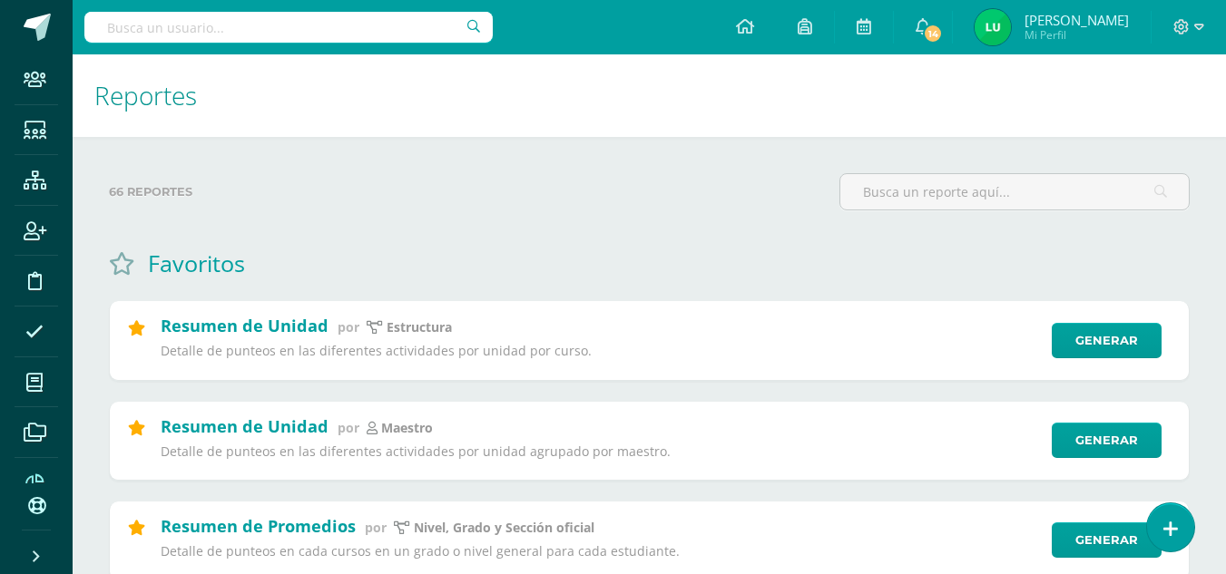
click at [295, 29] on input "text" at bounding box center [288, 27] width 408 height 31
type input "medio social pri 2 B"
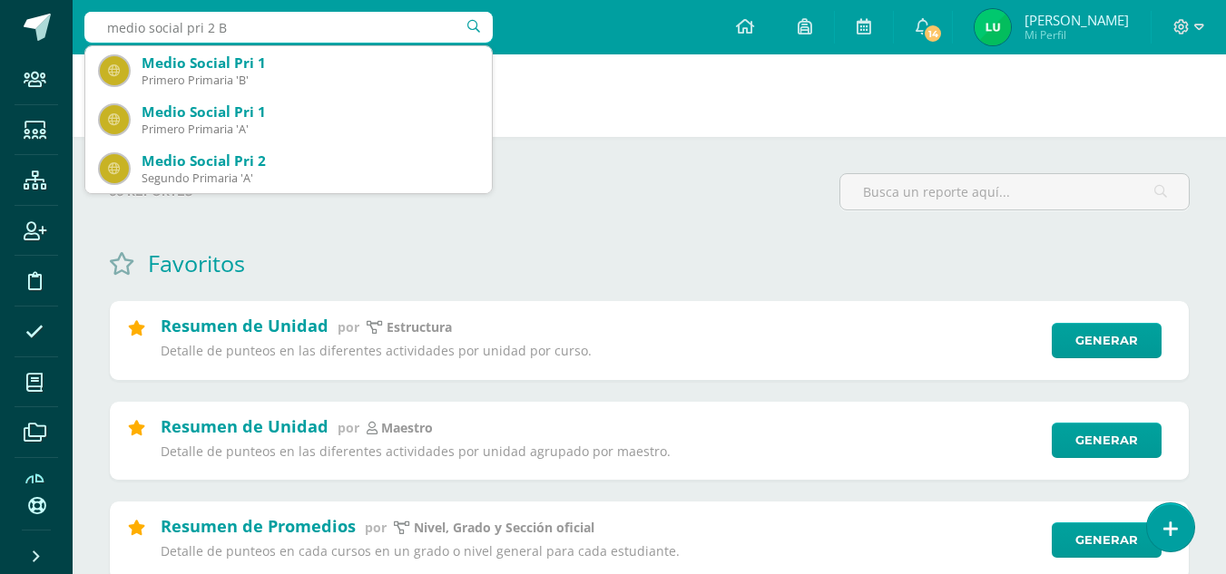
scroll to position [91, 0]
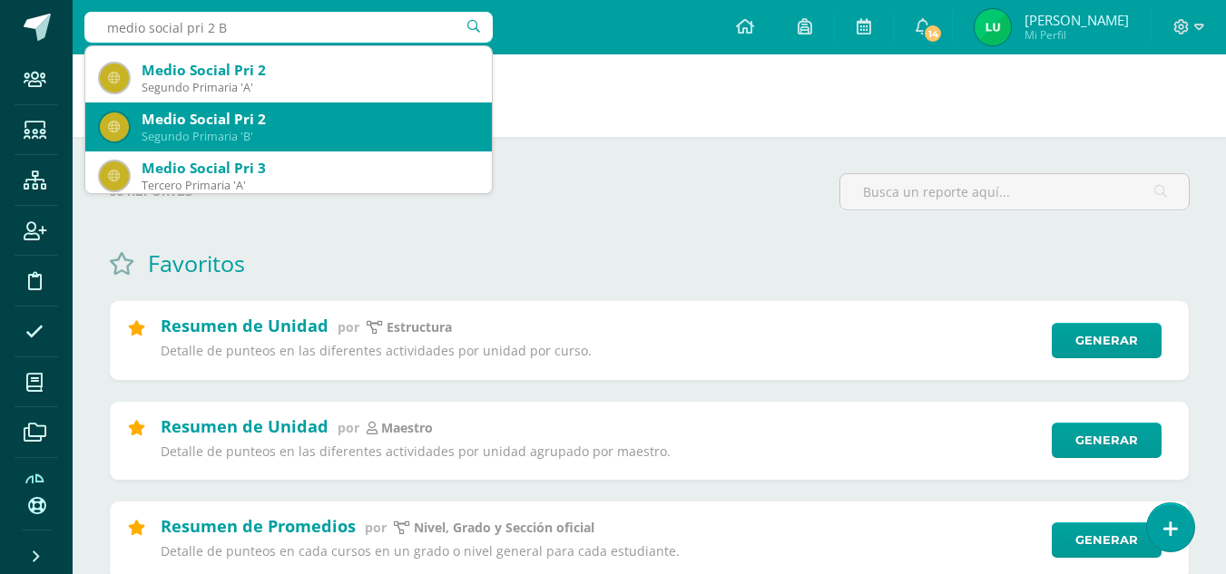
click at [300, 128] on div "Medio Social Pri 2" at bounding box center [310, 119] width 336 height 19
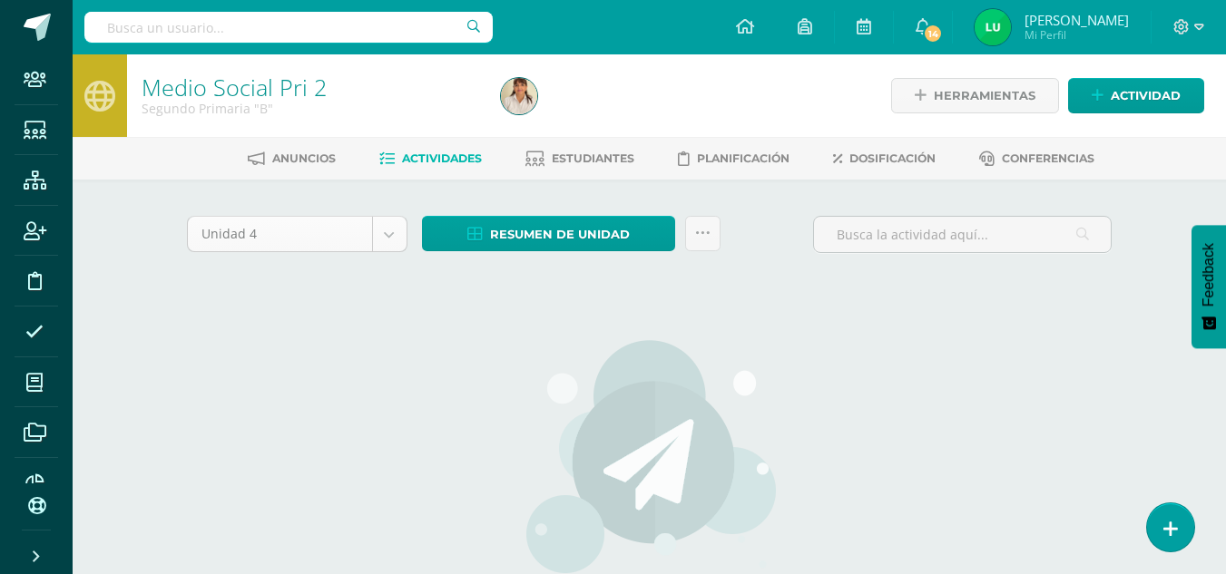
click at [351, 251] on div "Unidad 4" at bounding box center [297, 234] width 220 height 36
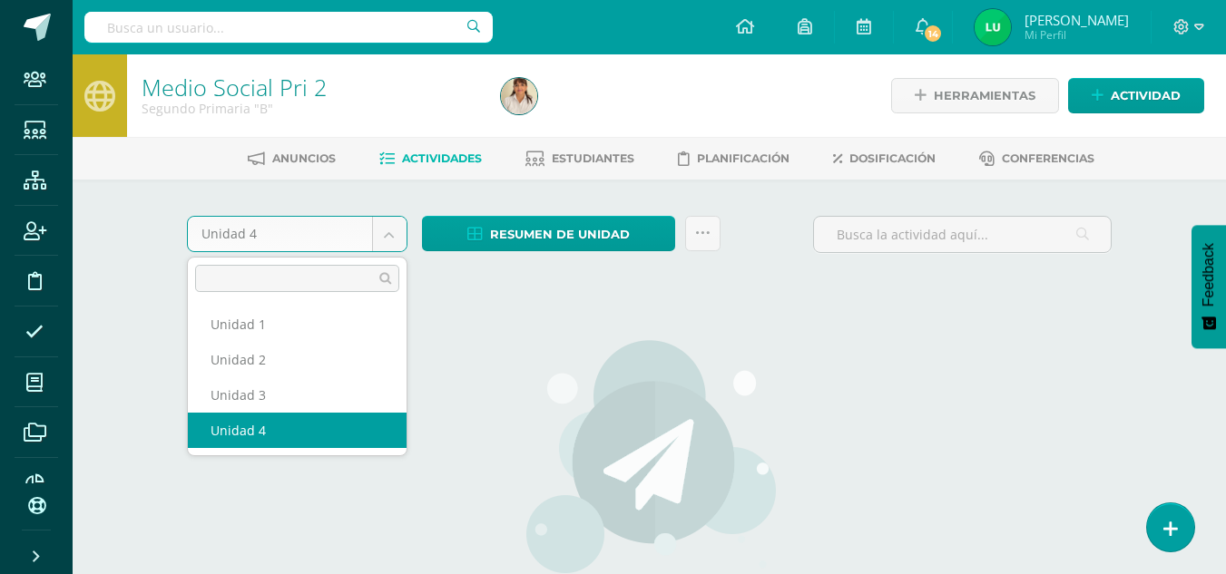
click at [334, 235] on body "Staff Estudiantes Estructura Inscripción Disciplina Asistencia Mis cursos Archi…" at bounding box center [613, 389] width 1226 height 779
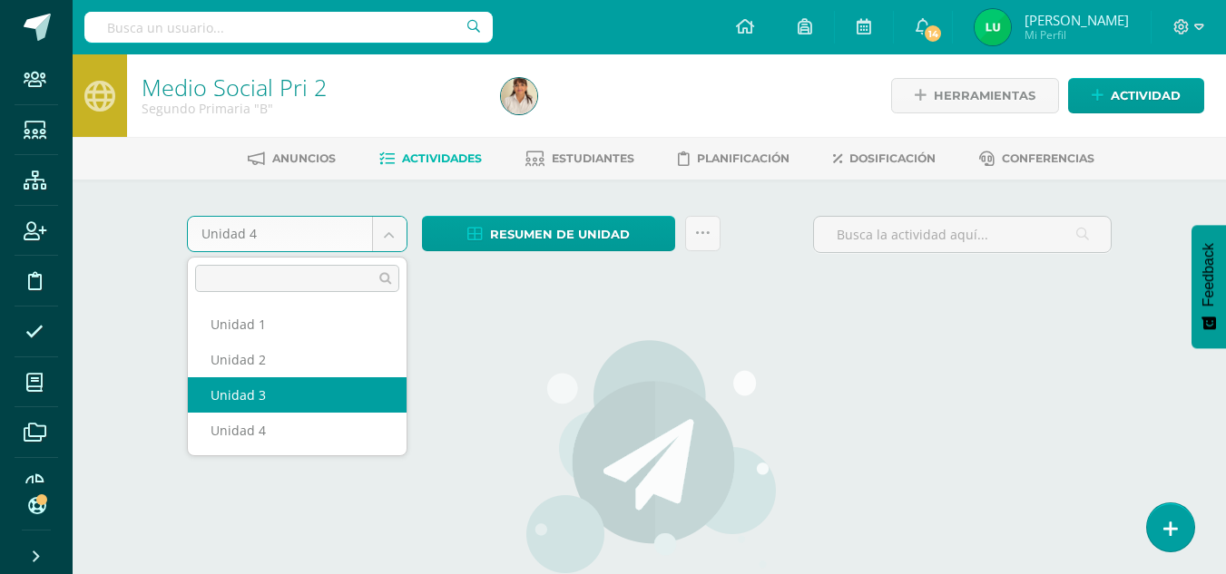
select select "Unidad 3"
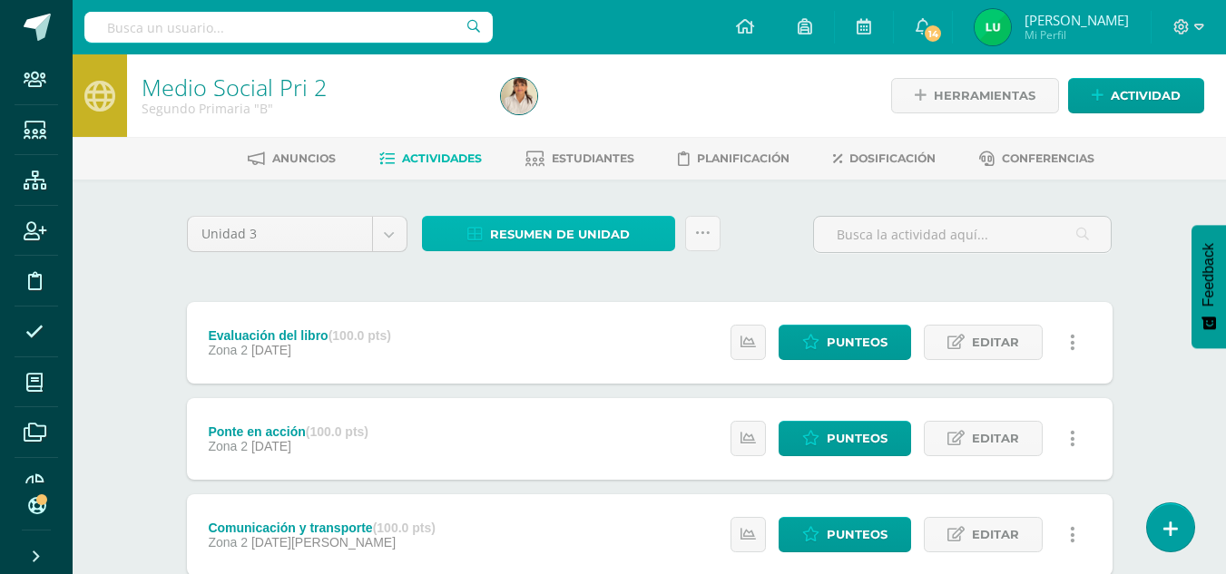
click at [596, 230] on span "Resumen de unidad" at bounding box center [560, 235] width 140 height 34
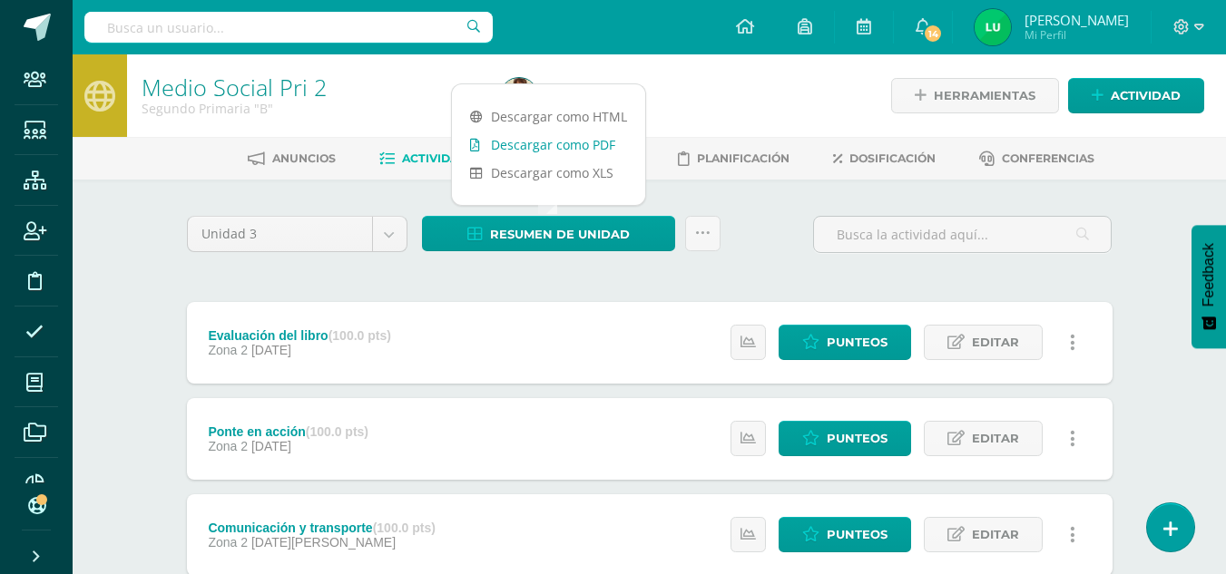
click at [571, 145] on link "Descargar como PDF" at bounding box center [548, 145] width 193 height 28
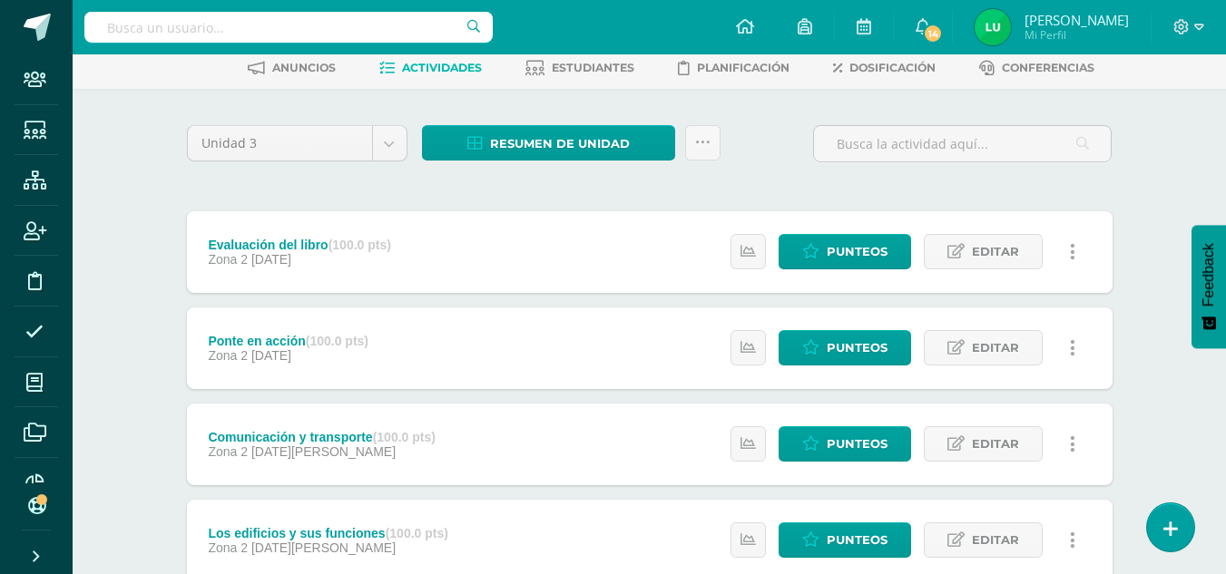
click at [1076, 263] on link at bounding box center [1072, 251] width 35 height 35
click at [1074, 307] on link "Historial de actividad" at bounding box center [1037, 311] width 186 height 28
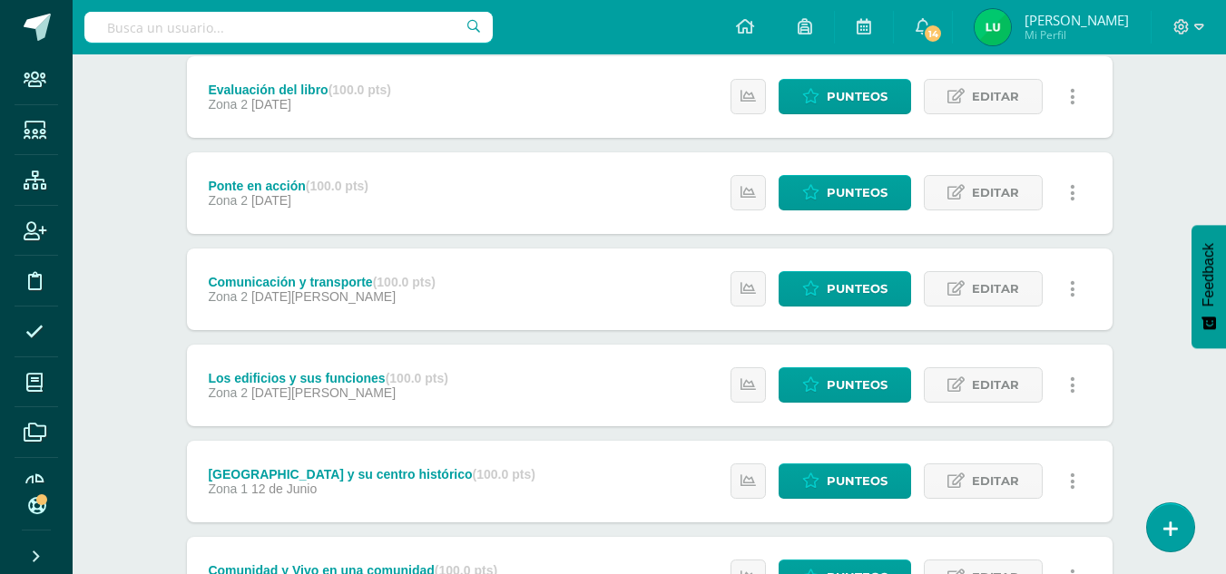
scroll to position [0, 0]
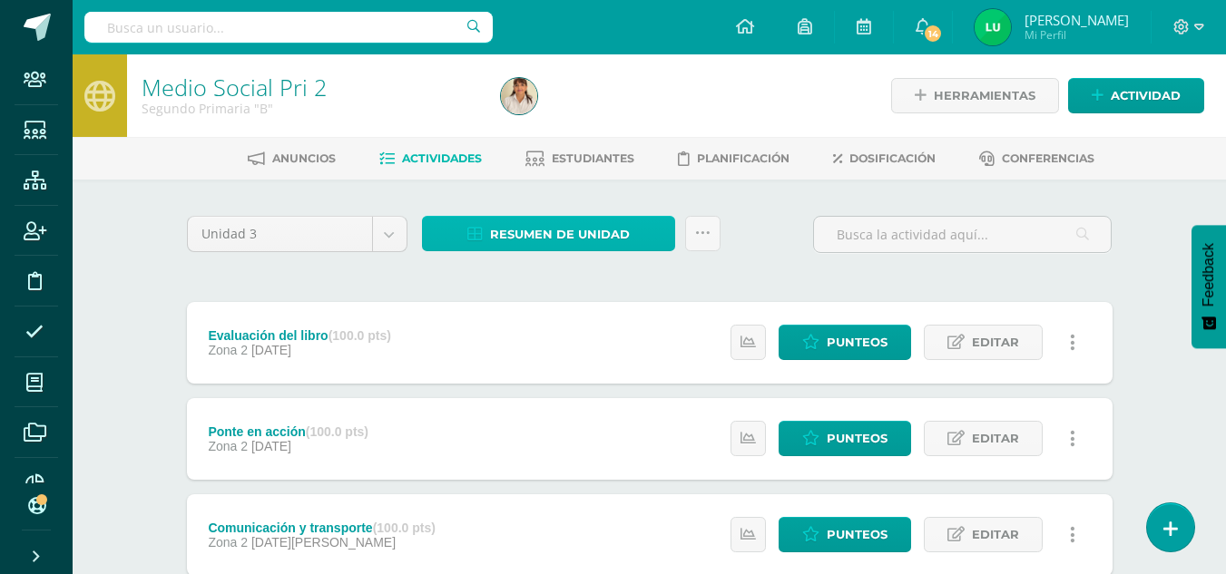
click at [544, 230] on span "Resumen de unidad" at bounding box center [560, 235] width 140 height 34
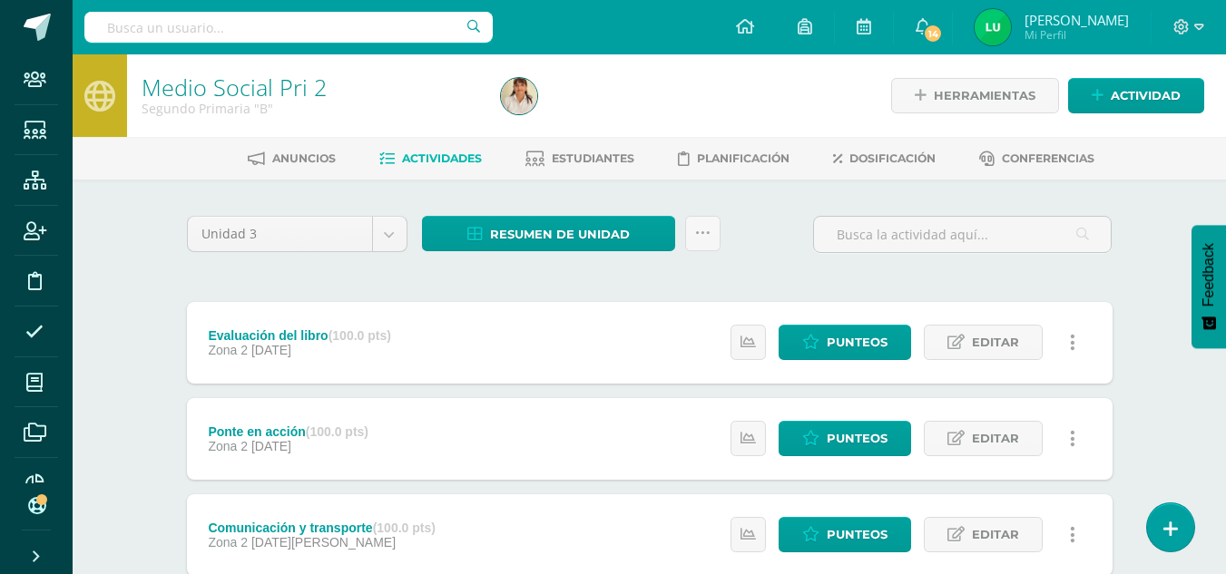
scroll to position [91, 0]
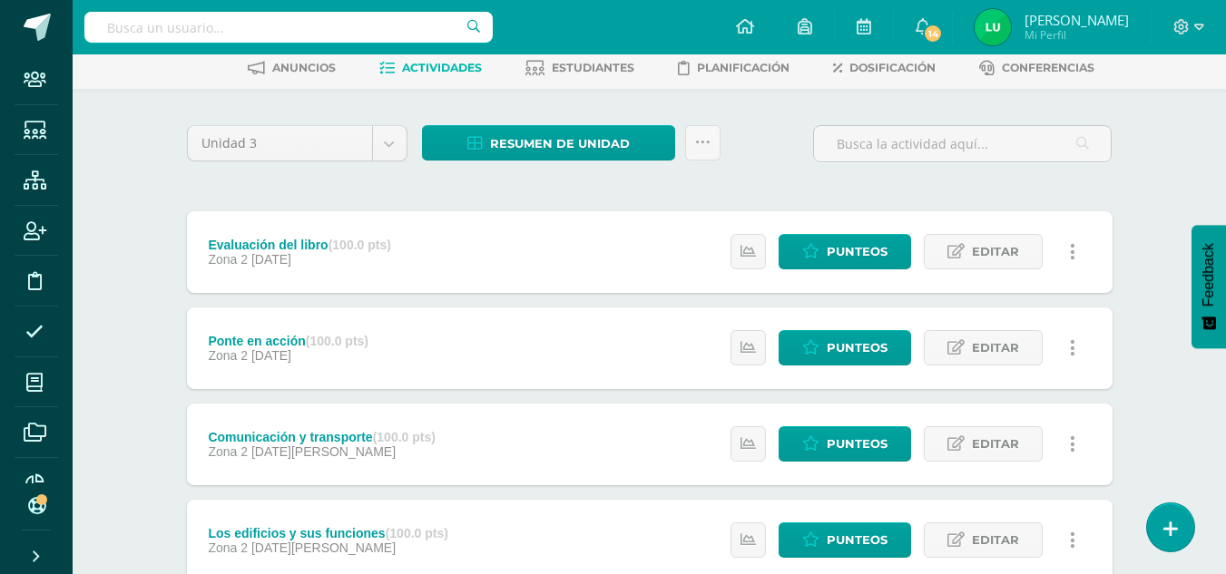
click at [551, 137] on span "Resumen de unidad" at bounding box center [560, 144] width 140 height 34
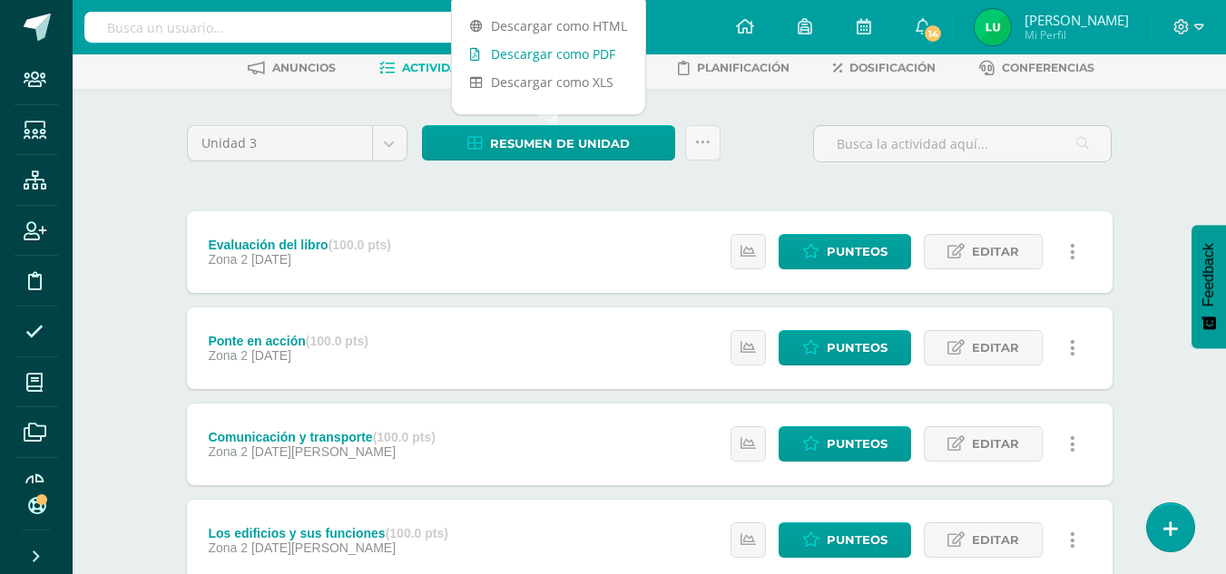
click at [566, 54] on link "Descargar como PDF" at bounding box center [548, 54] width 193 height 28
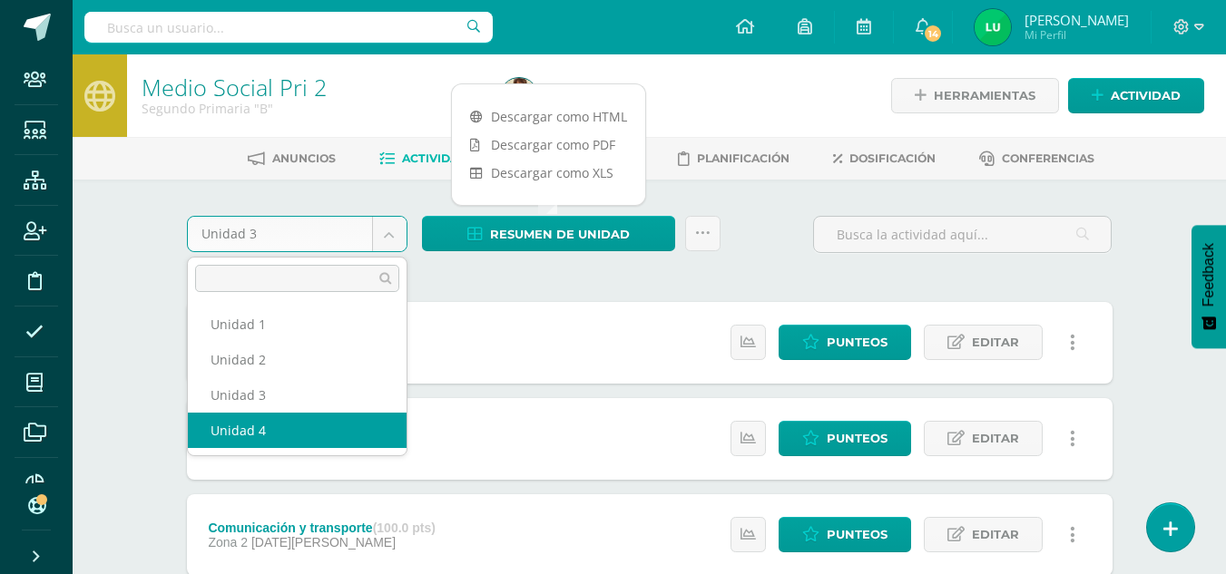
select select "Unidad 4"
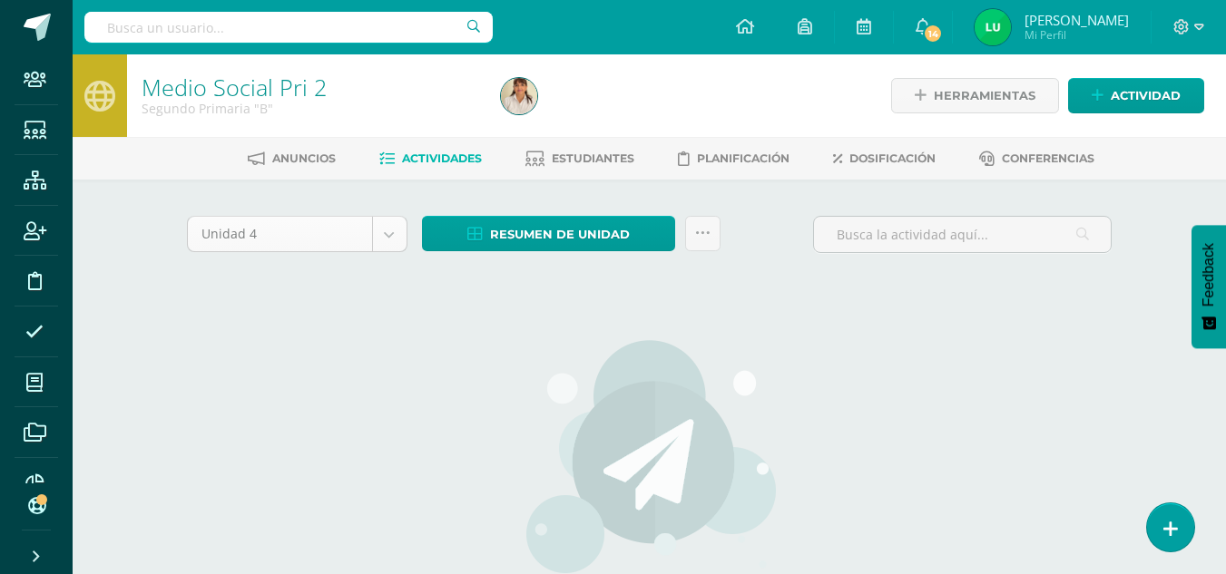
click at [392, 235] on body "Staff Estudiantes Estructura Inscripción Disciplina Asistencia Mis cursos Archi…" at bounding box center [613, 389] width 1226 height 779
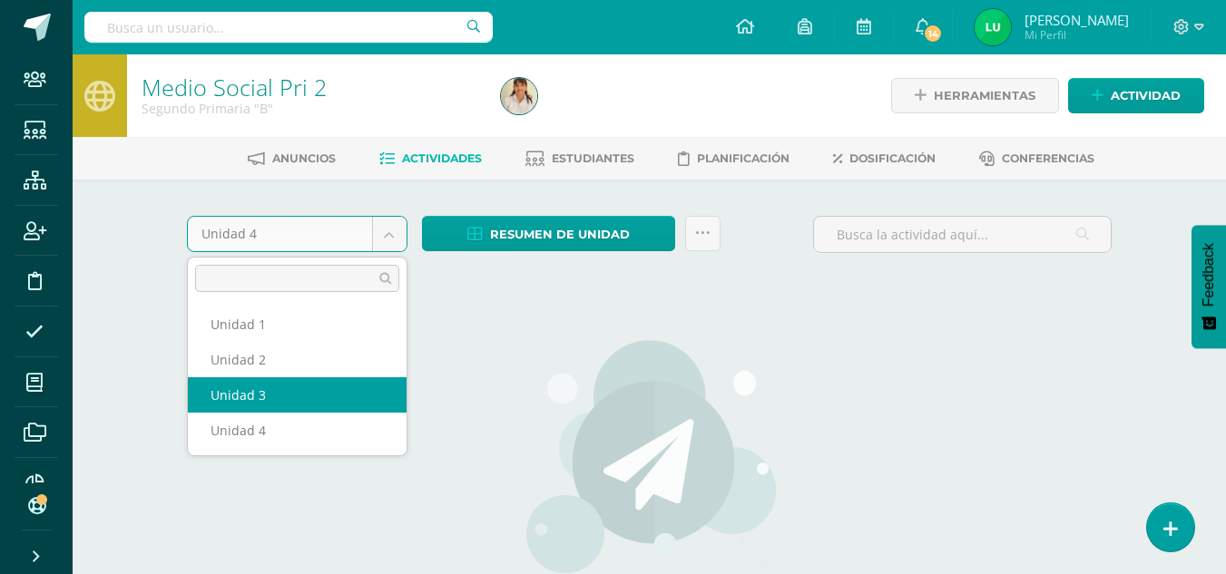
select select "Unidad 3"
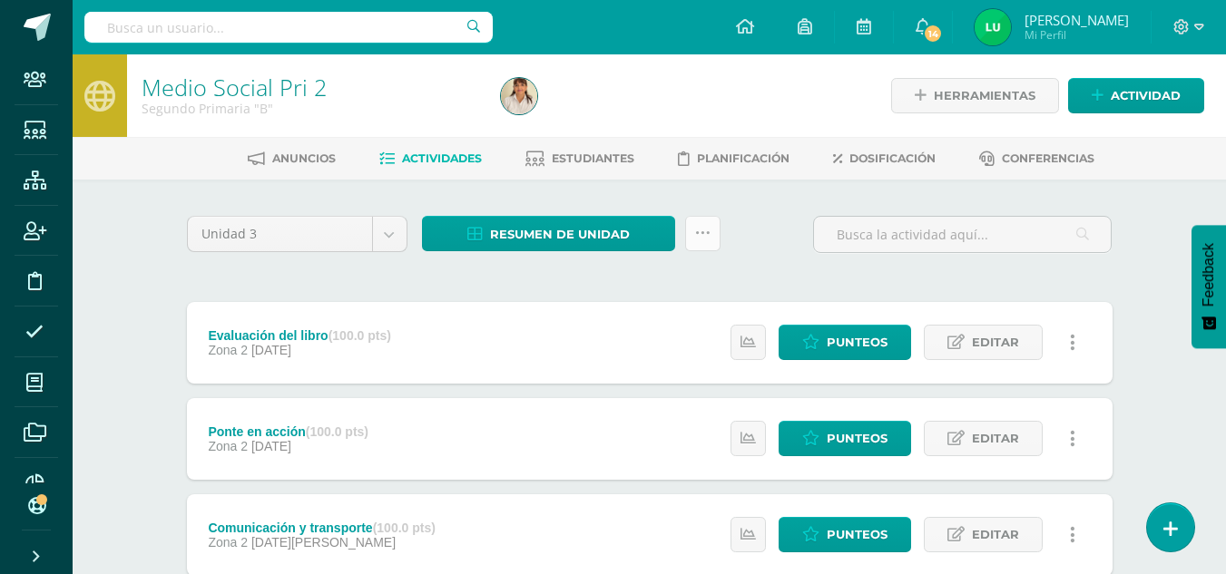
click at [704, 230] on icon at bounding box center [702, 233] width 15 height 15
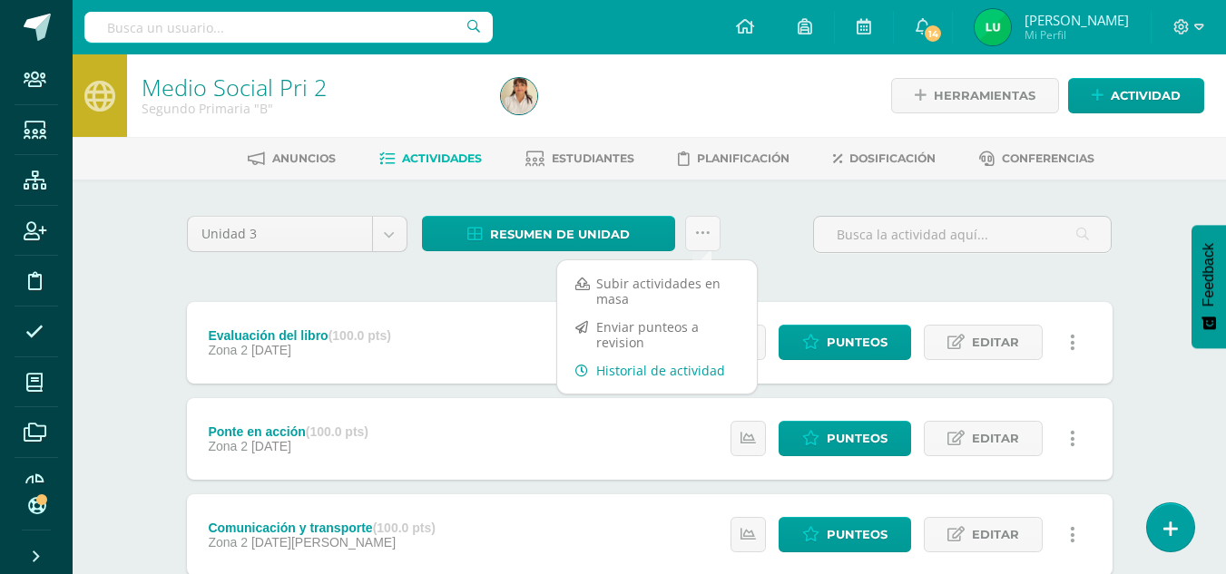
click at [667, 366] on link "Historial de actividad" at bounding box center [657, 371] width 200 height 28
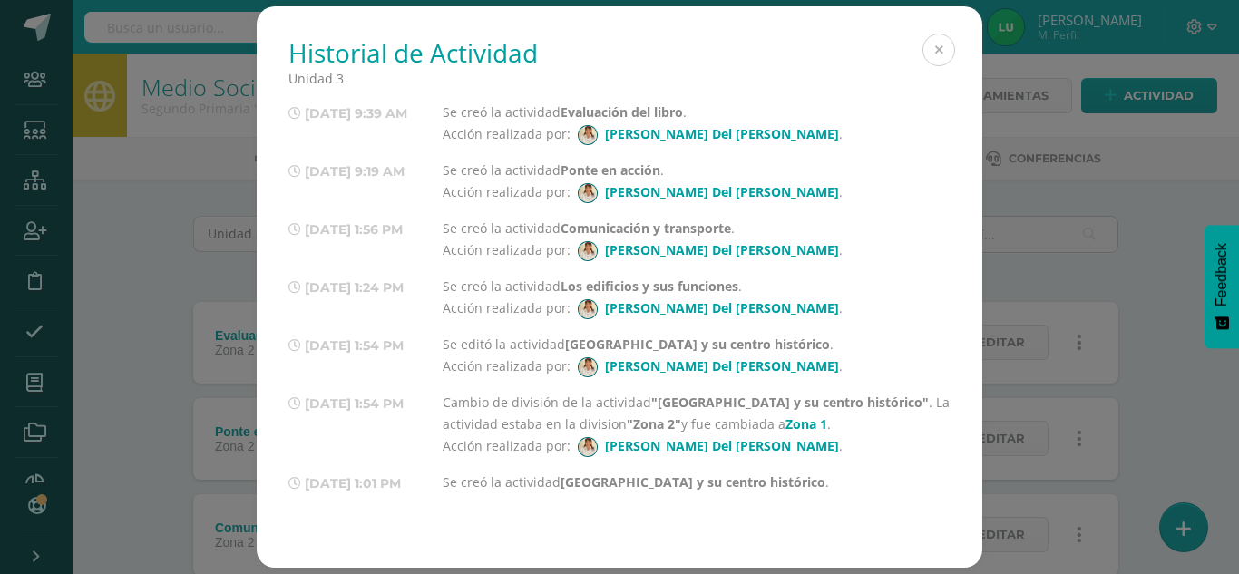
click at [936, 54] on button at bounding box center [939, 50] width 33 height 33
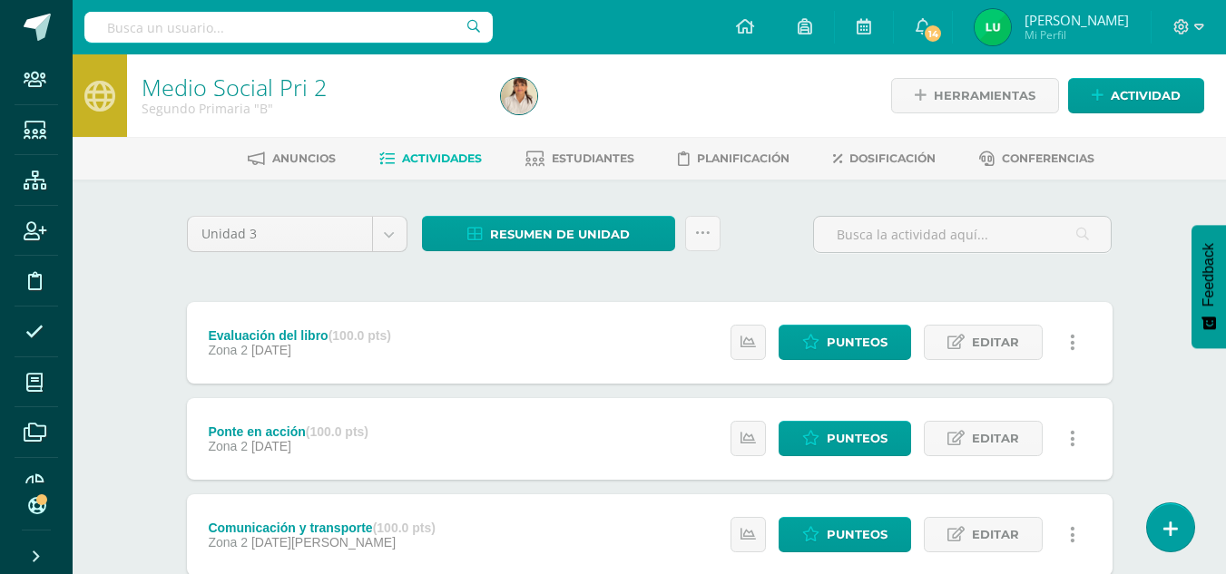
click at [753, 237] on div "Unidad 3 Unidad 1 Unidad 2 Unidad 3 Unidad 4 Resumen de unidad Descargar como H…" at bounding box center [650, 242] width 940 height 52
click at [712, 240] on link at bounding box center [702, 233] width 35 height 35
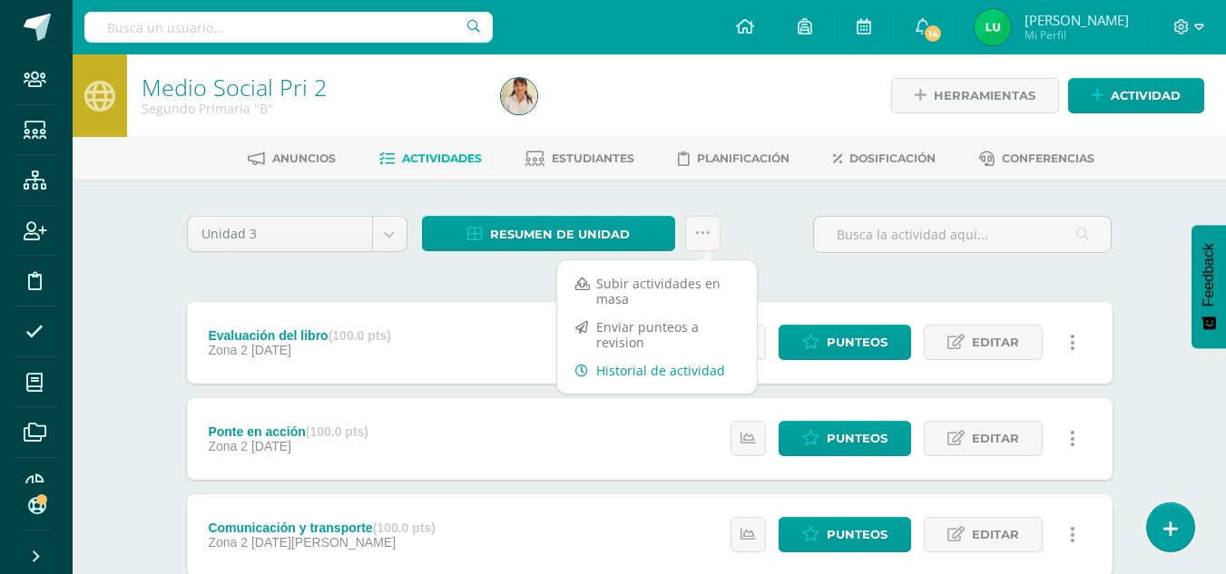
click at [633, 378] on link "Historial de actividad" at bounding box center [657, 371] width 200 height 28
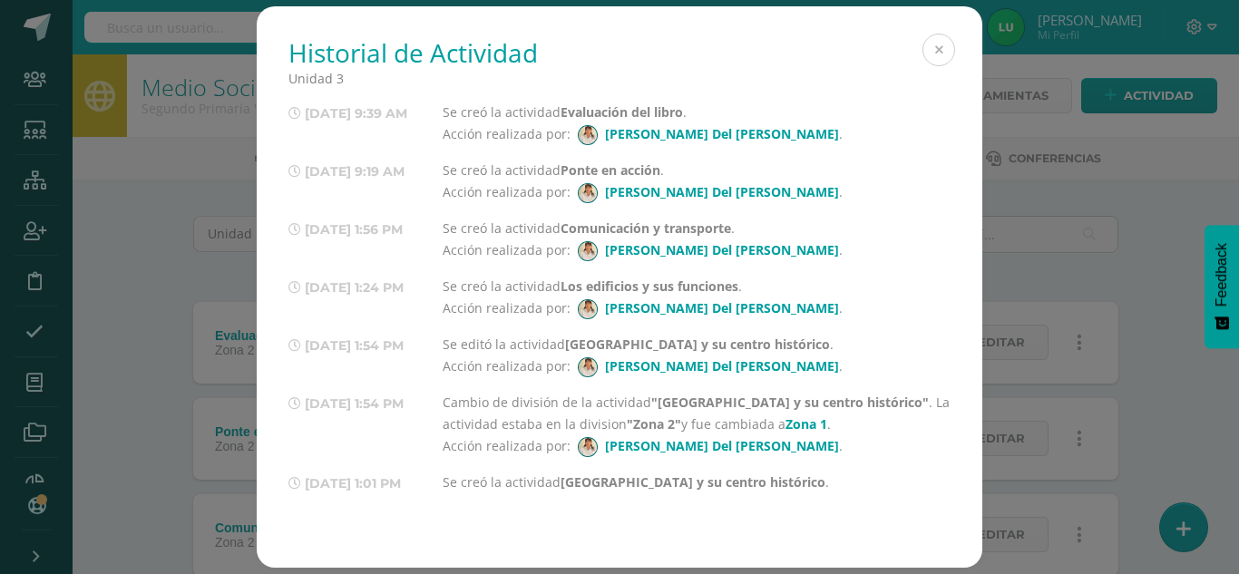
click at [929, 44] on button at bounding box center [939, 50] width 33 height 33
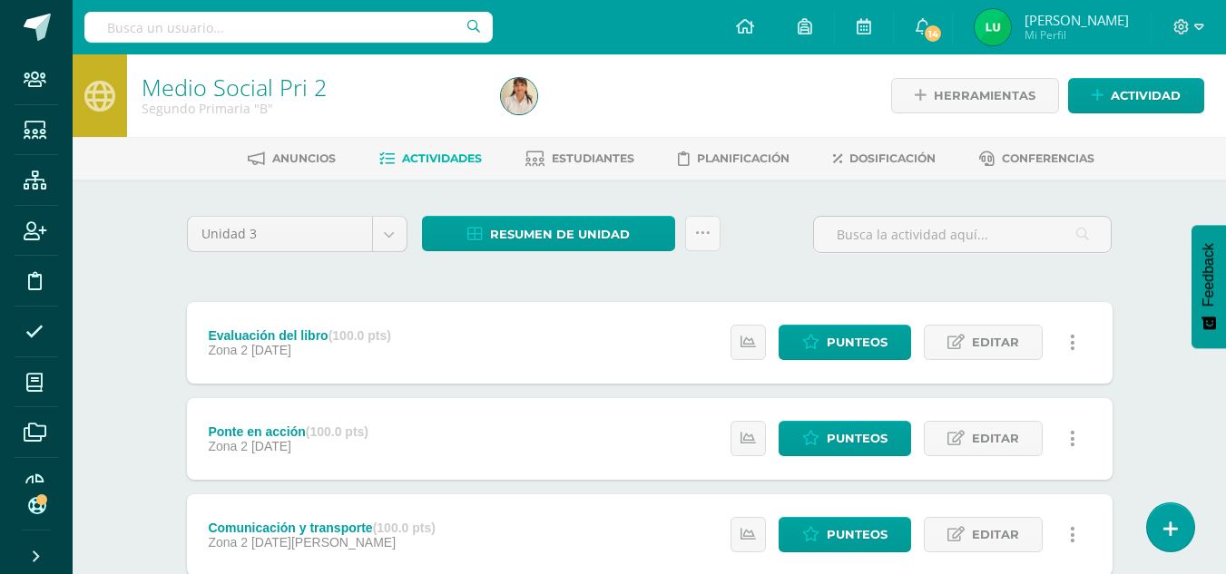
click at [199, 16] on input "text" at bounding box center [288, 27] width 408 height 31
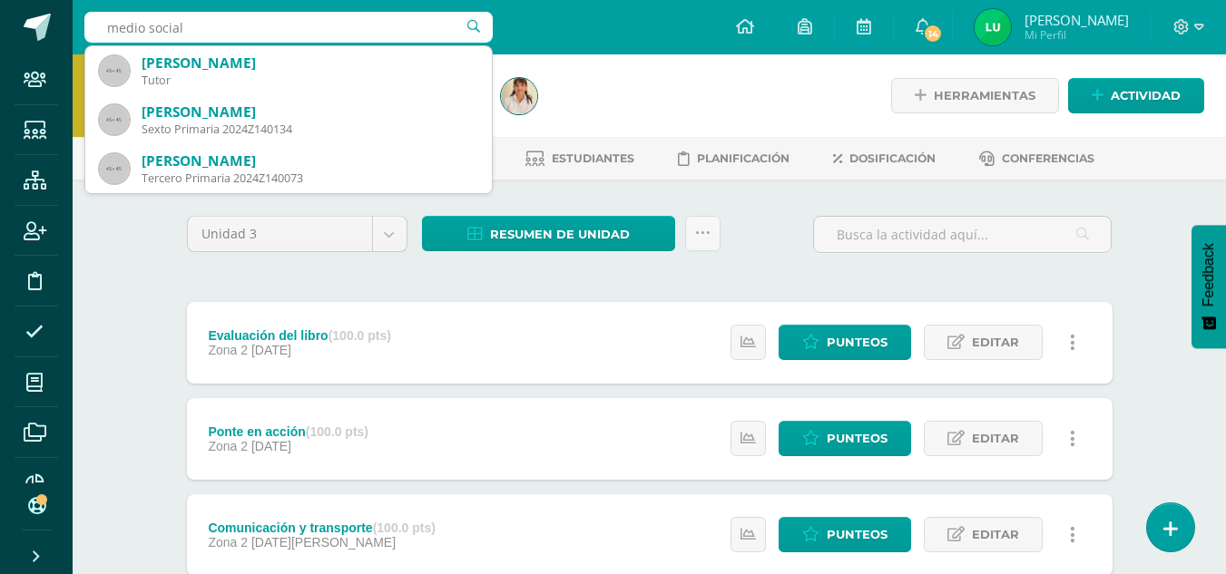
type input "medio social"
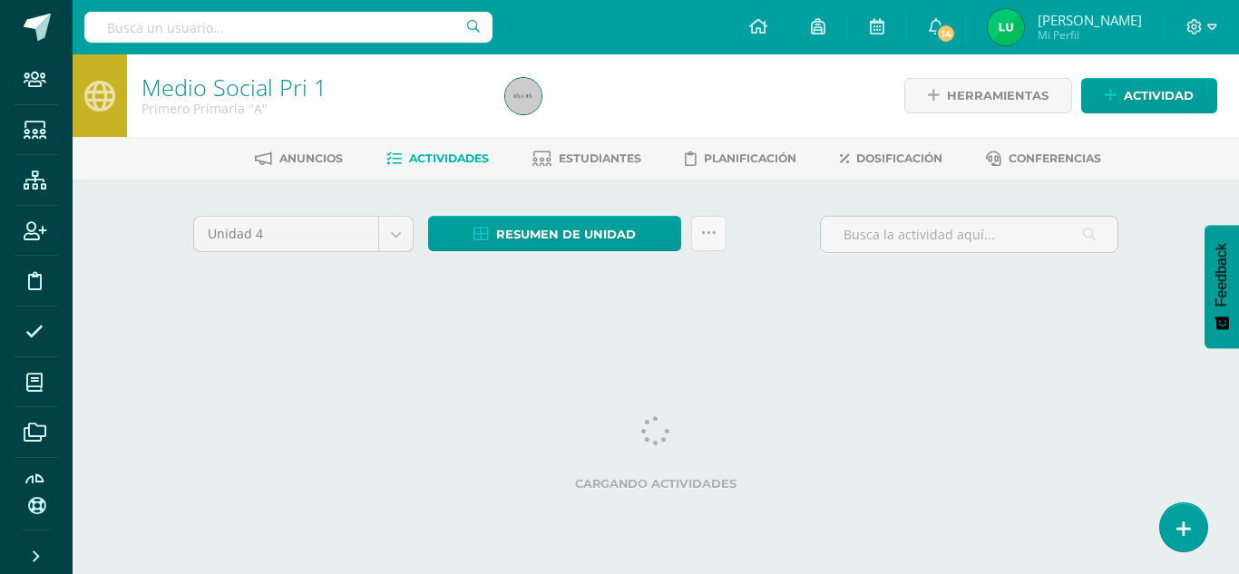
click at [268, 28] on input "text" at bounding box center [288, 27] width 408 height 31
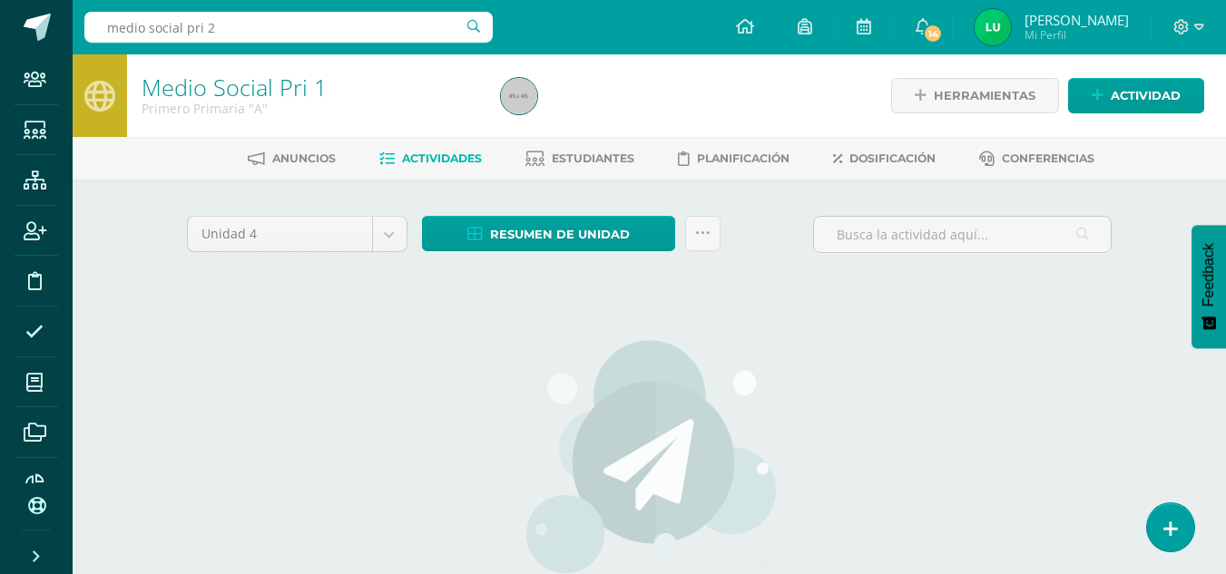
type input "medio social pri 2"
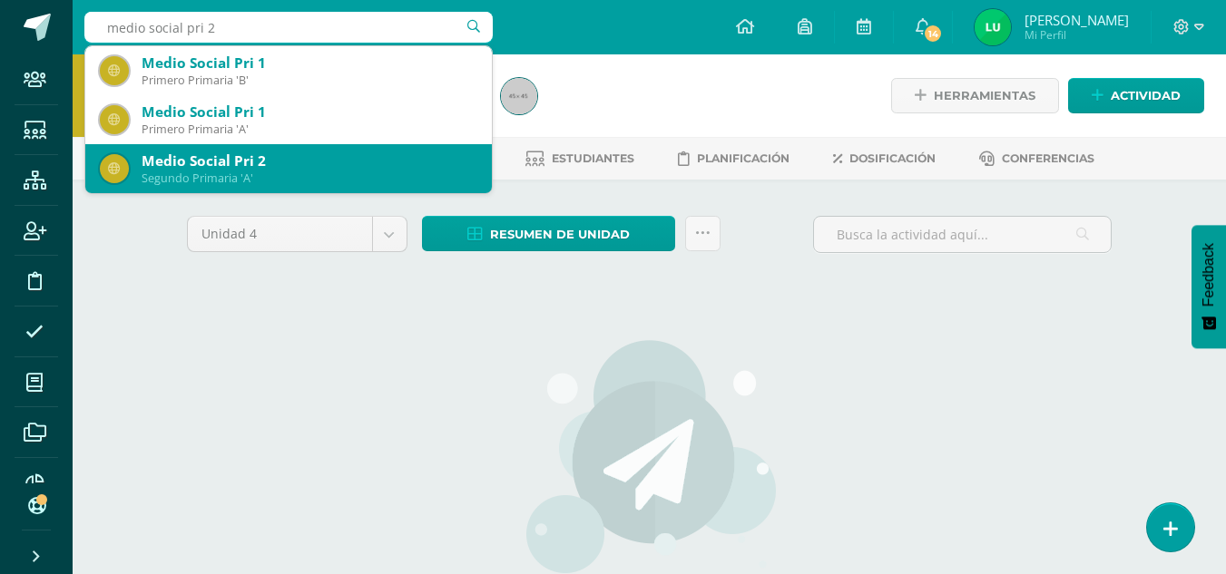
click at [268, 180] on div "Segundo Primaria 'A'" at bounding box center [310, 178] width 336 height 15
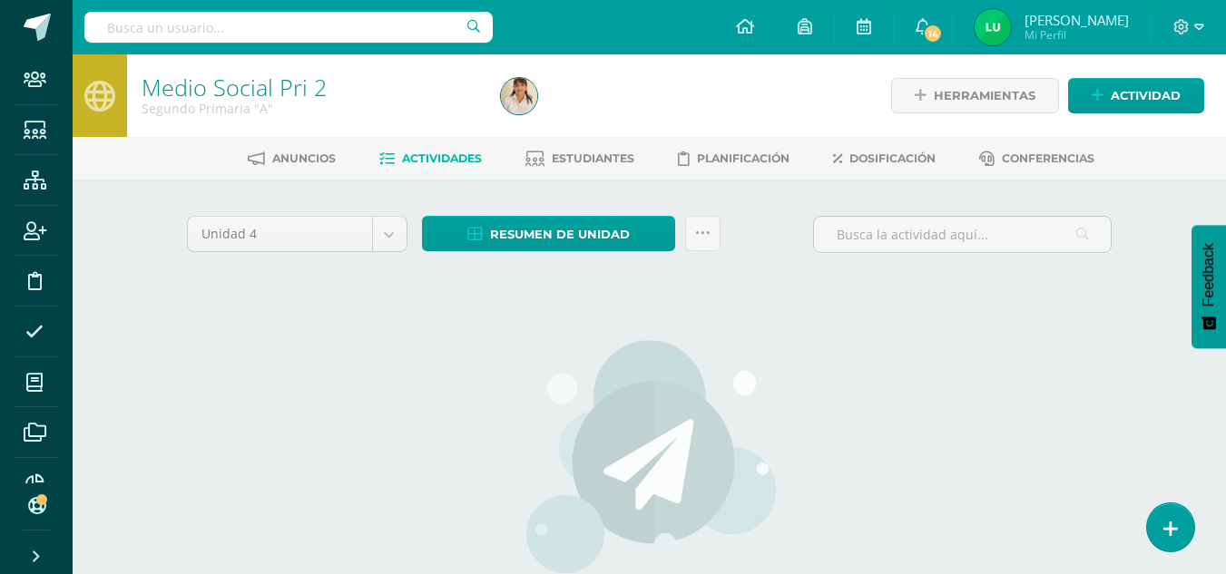
click at [410, 242] on div "Unidad 4 Unidad 1 Unidad 2 Unidad 3 Unidad 4" at bounding box center [297, 242] width 235 height 52
click at [396, 238] on body "Staff Estudiantes Estructura Inscripción Disciplina Asistencia Mis cursos Archi…" at bounding box center [613, 389] width 1226 height 779
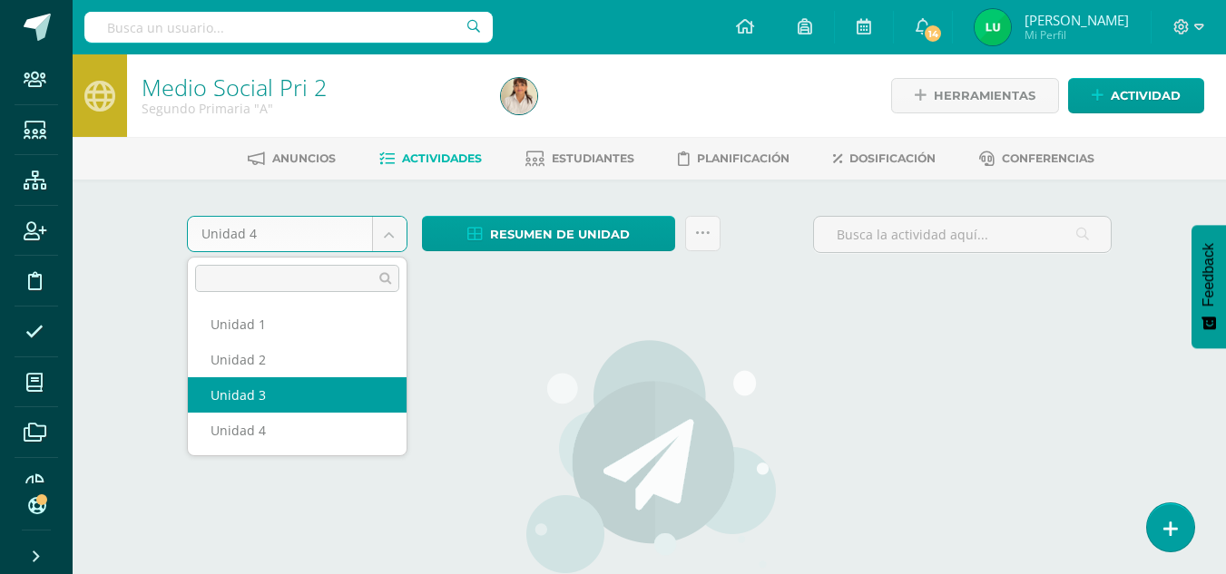
select select "Unidad 3"
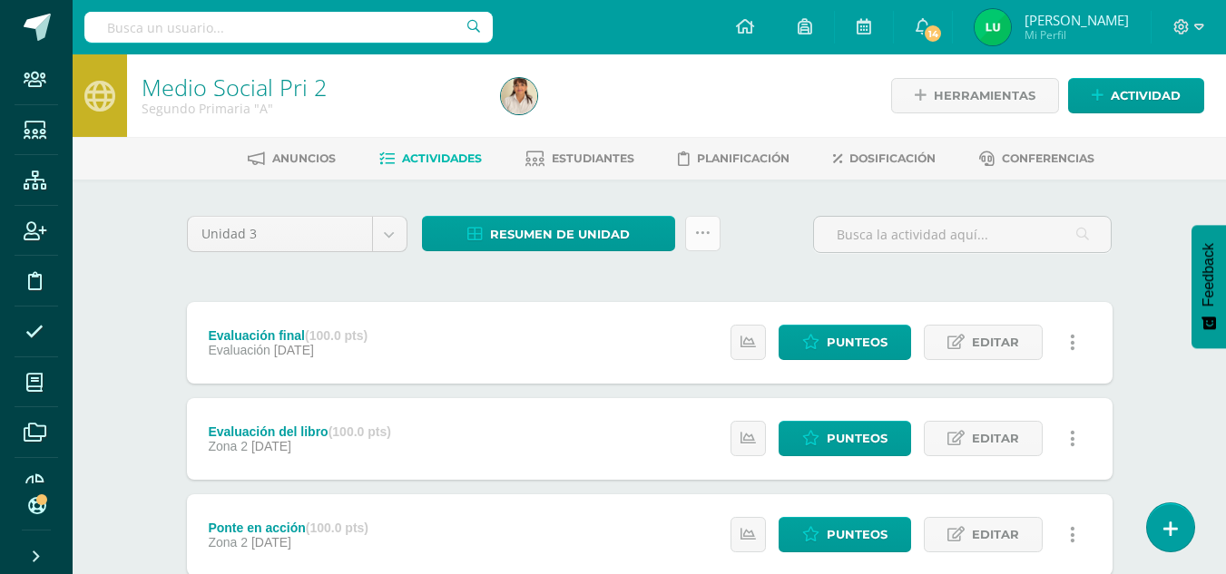
click at [716, 230] on link at bounding box center [702, 233] width 35 height 35
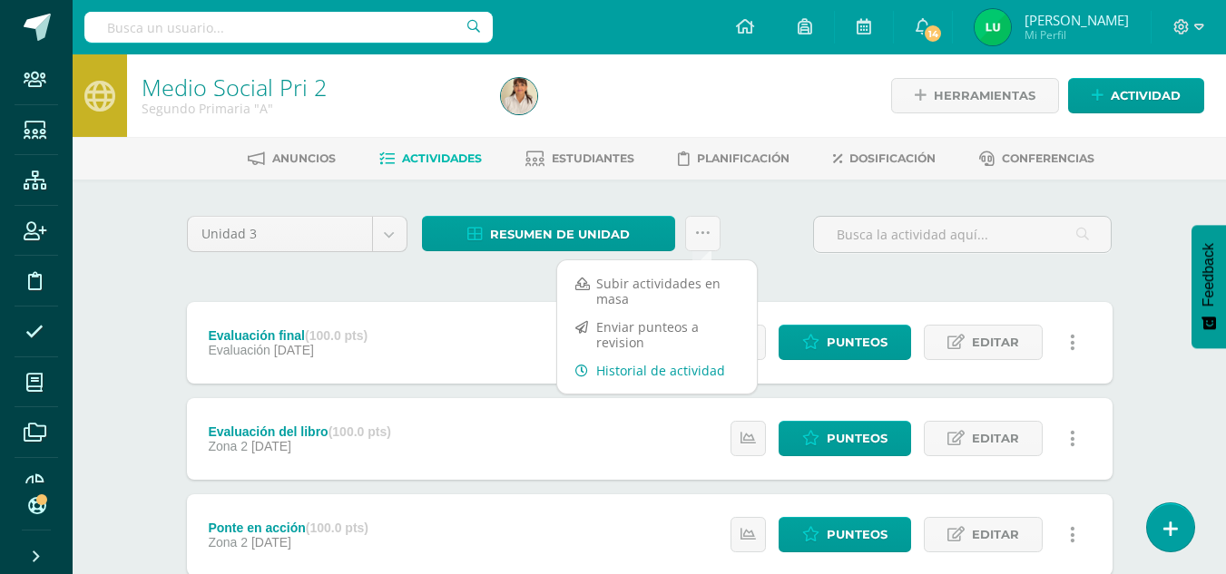
click at [667, 373] on link "Historial de actividad" at bounding box center [657, 371] width 200 height 28
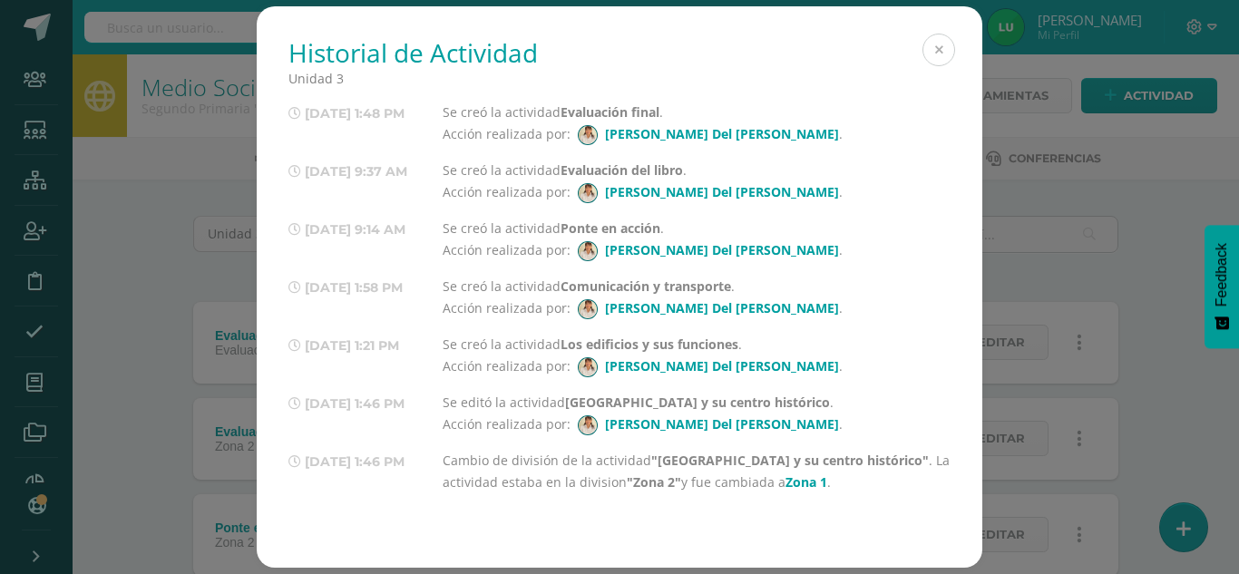
click at [945, 54] on button at bounding box center [939, 50] width 33 height 33
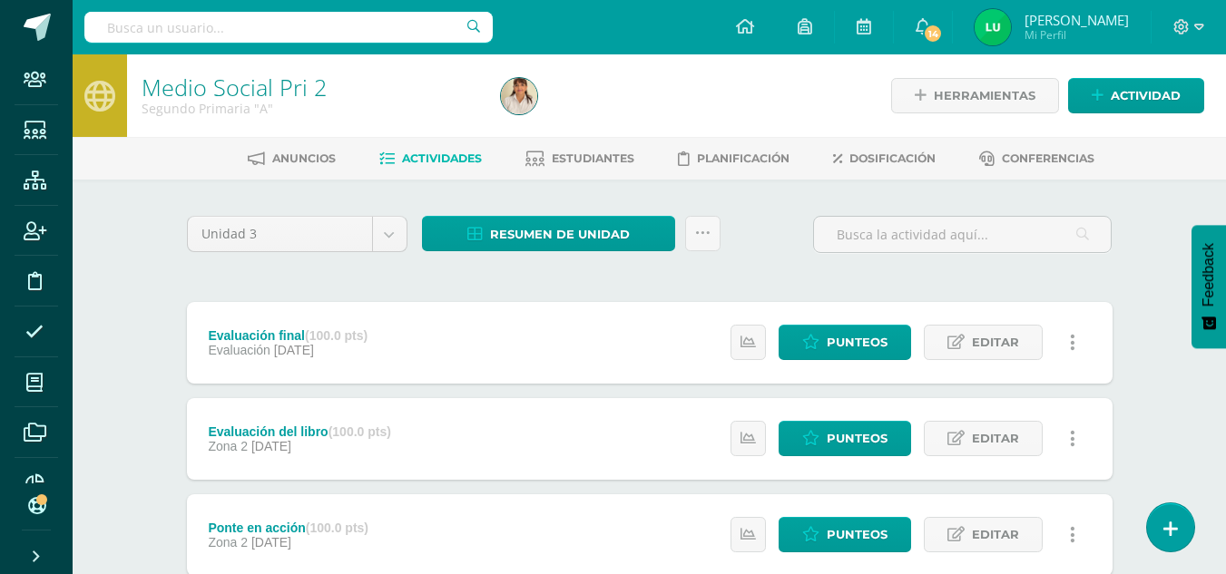
click at [768, 236] on div "Unidad 3 Unidad 1 Unidad 2 Unidad 3 Unidad 4 Resumen de unidad Descargar como H…" at bounding box center [650, 242] width 940 height 52
click at [943, 26] on span "14" at bounding box center [933, 34] width 20 height 20
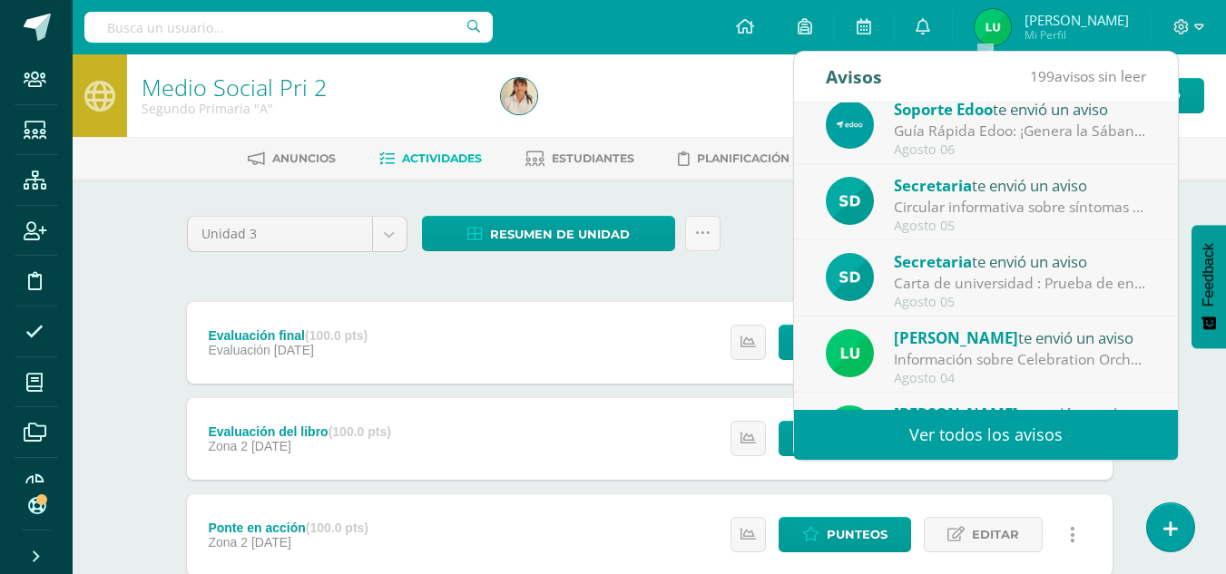
scroll to position [181, 0]
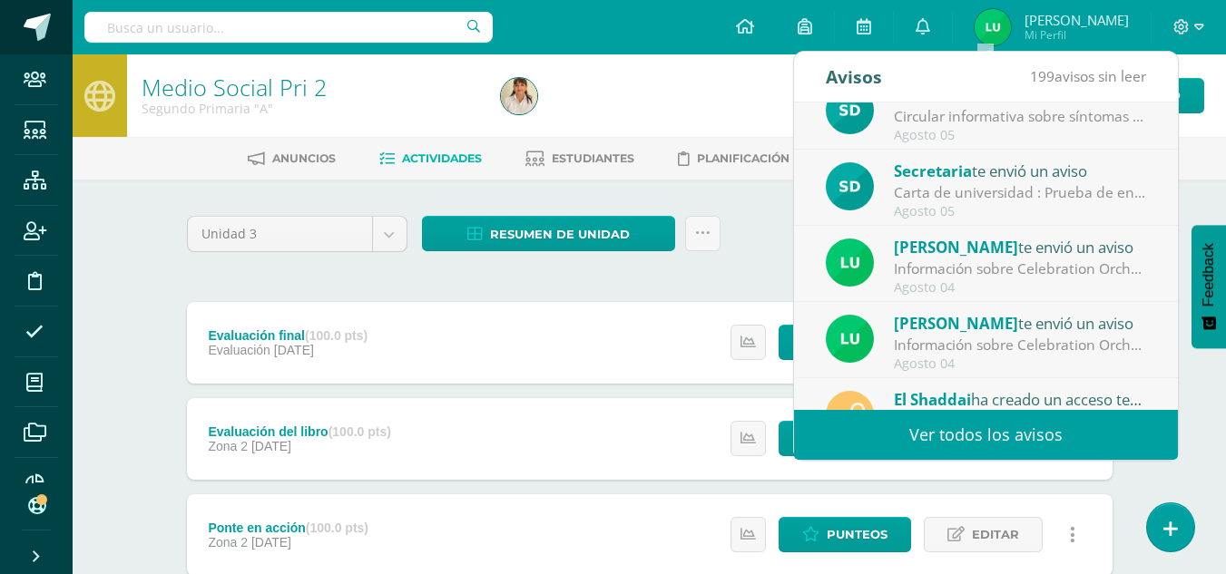
click at [41, 36] on span at bounding box center [37, 27] width 27 height 27
